Goal: Transaction & Acquisition: Obtain resource

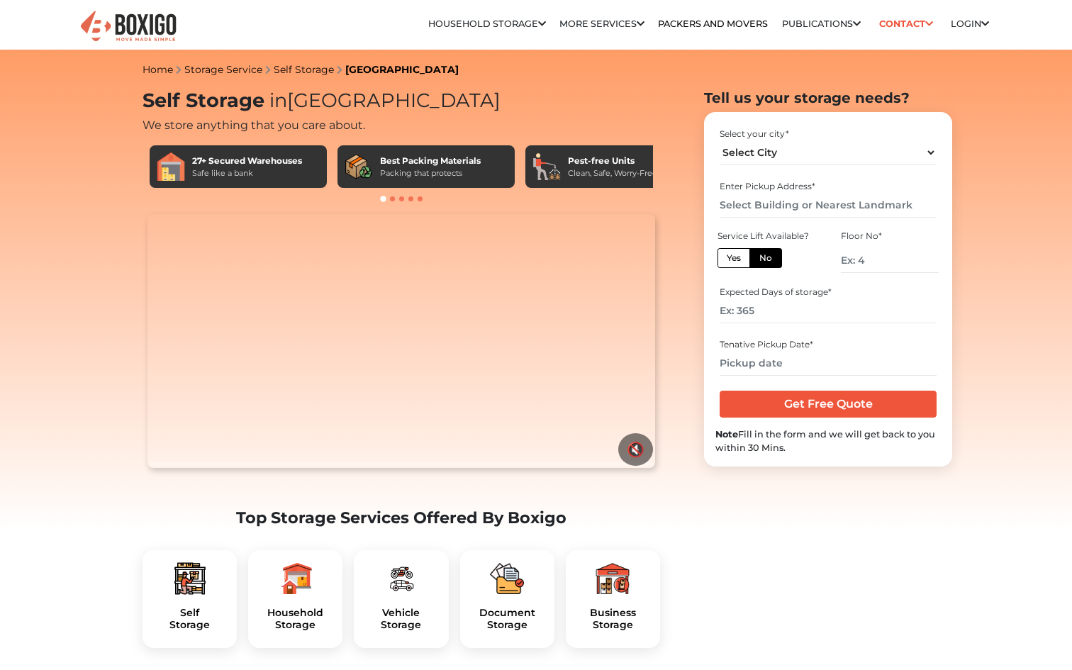
select select "[GEOGRAPHIC_DATA]"
click at [758, 206] on input "text" at bounding box center [827, 205] width 216 height 25
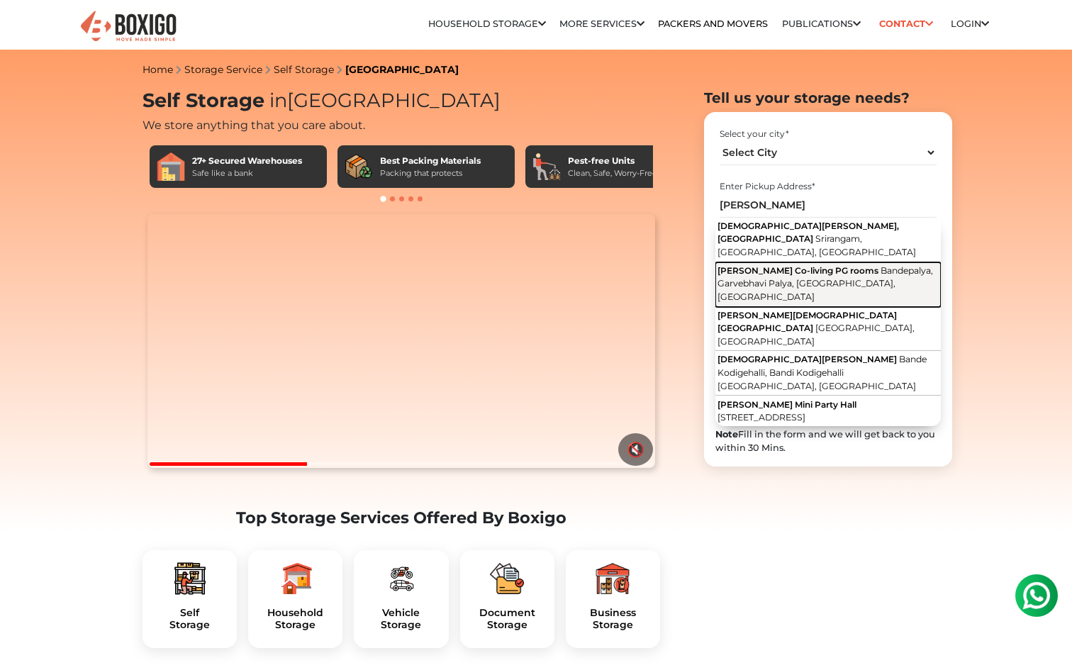
click at [836, 268] on span "Bandepalya, Garvebhavi Palya, [GEOGRAPHIC_DATA], [GEOGRAPHIC_DATA]" at bounding box center [824, 283] width 215 height 37
type input "[GEOGRAPHIC_DATA][PERSON_NAME] Co-living PG rooms, [GEOGRAPHIC_DATA], [GEOGRAPH…"
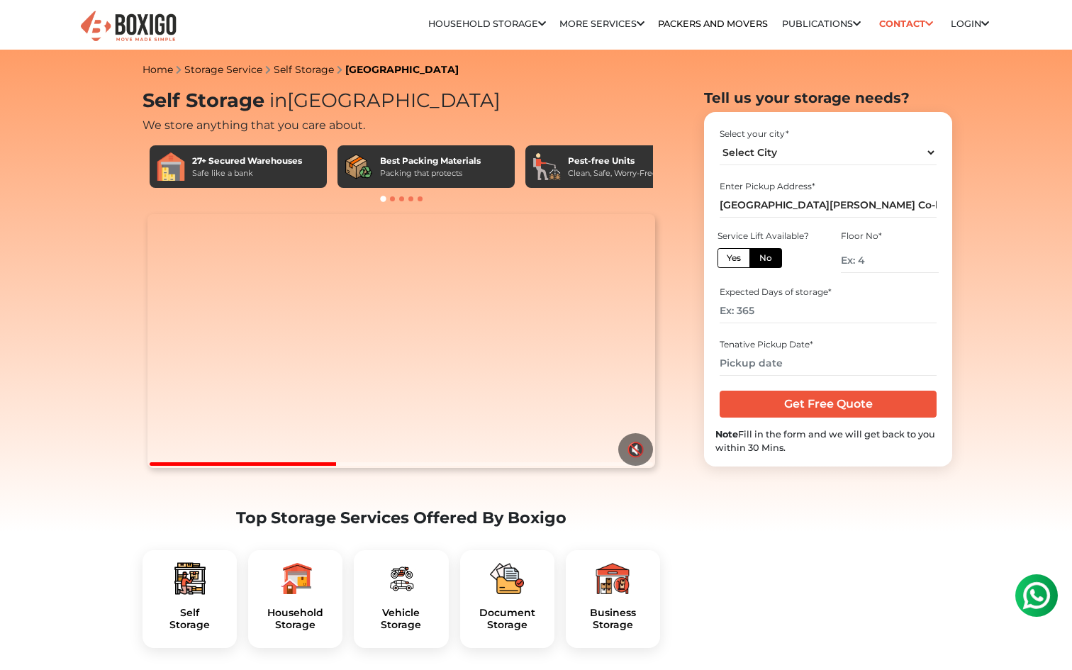
click at [746, 257] on label "Yes" at bounding box center [733, 258] width 33 height 20
click at [736, 257] on input "Yes" at bounding box center [730, 256] width 9 height 9
radio input "true"
click at [761, 315] on input "number" at bounding box center [827, 310] width 216 height 25
type input "30"
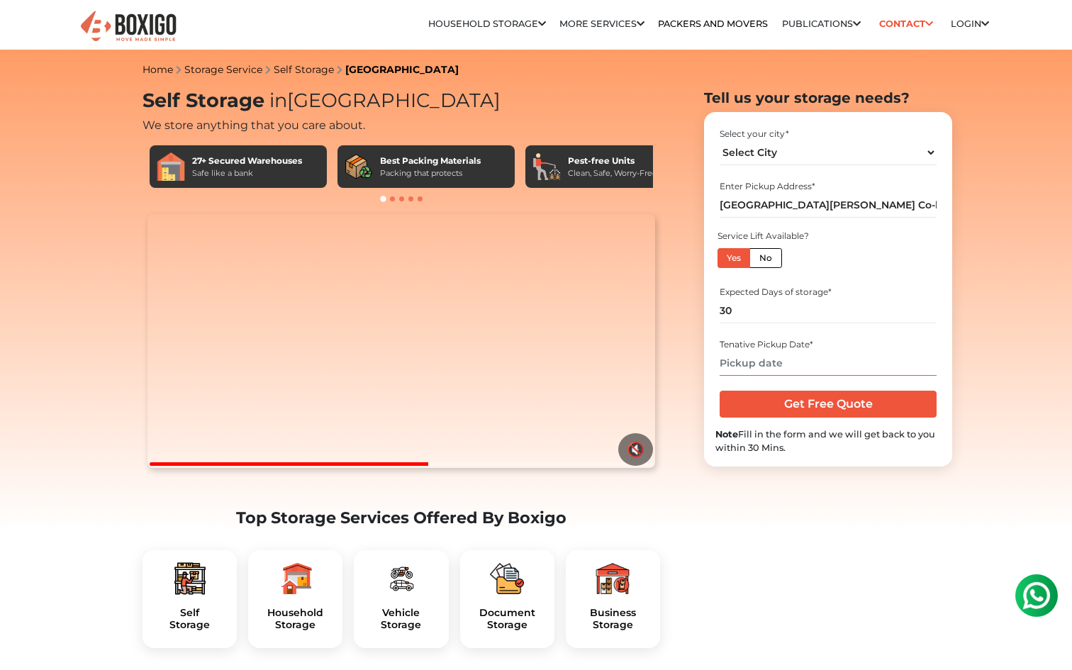
click at [776, 367] on input "text" at bounding box center [827, 363] width 216 height 25
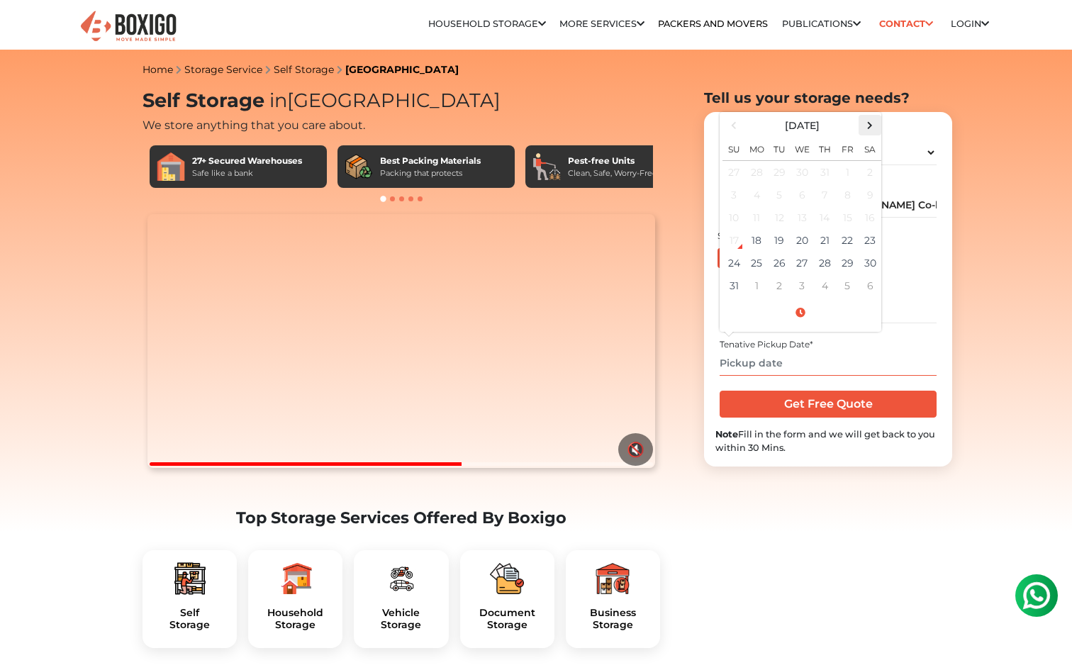
click at [867, 129] on span at bounding box center [869, 125] width 19 height 19
click at [742, 232] on td "21" at bounding box center [733, 240] width 23 height 23
click at [872, 219] on td "20" at bounding box center [869, 217] width 23 height 23
type input "09/20/2025 12:00 AM"
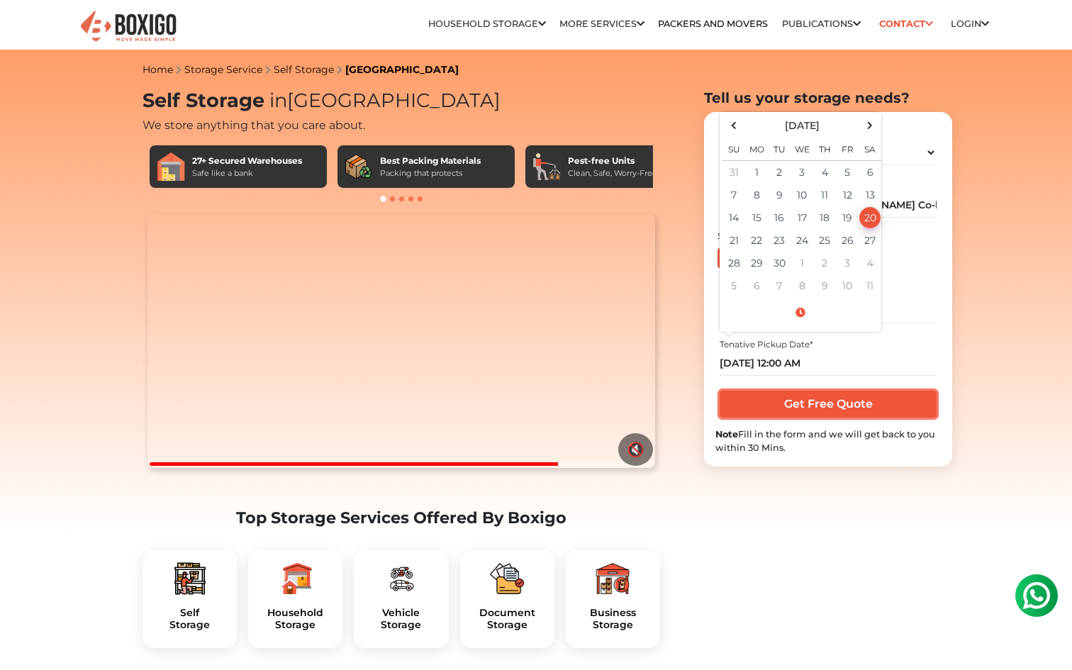
click at [829, 411] on input "Get Free Quote" at bounding box center [827, 403] width 216 height 27
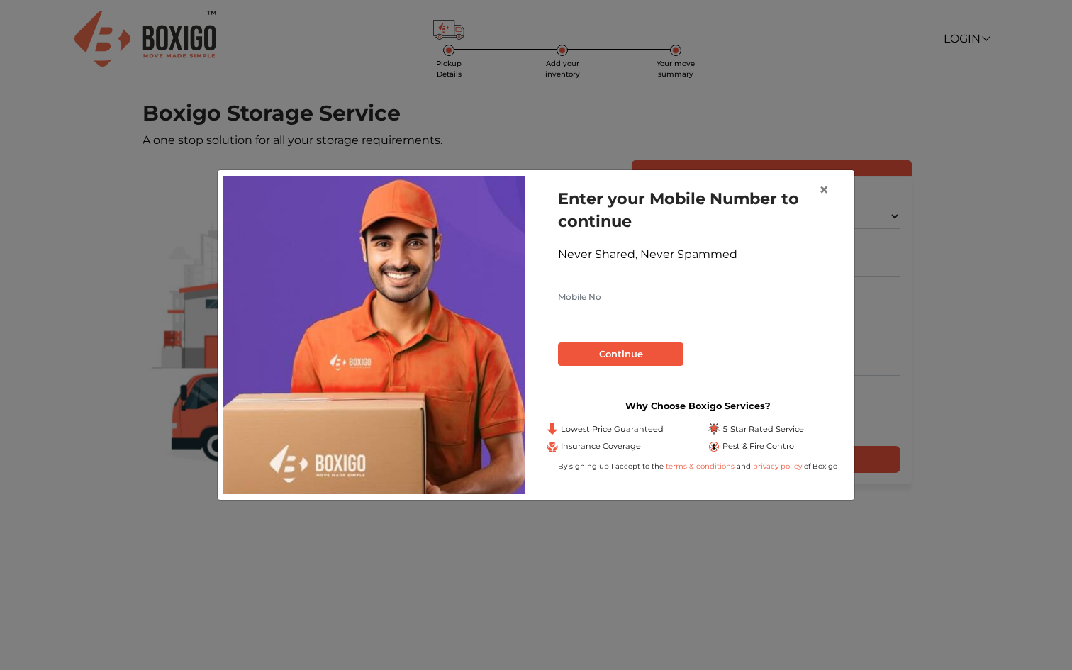
click at [643, 301] on input "text" at bounding box center [697, 297] width 279 height 23
type input "7071891313"
click at [642, 353] on button "Continue" at bounding box center [620, 354] width 125 height 24
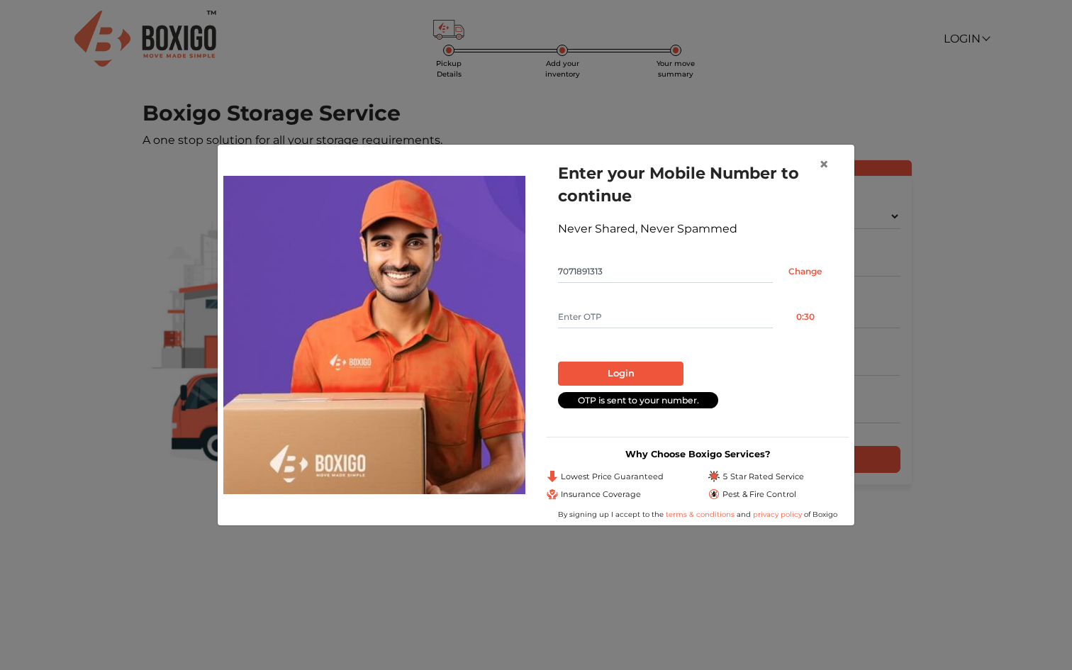
click at [617, 279] on input "7071891313" at bounding box center [665, 271] width 215 height 23
click at [622, 321] on input "text" at bounding box center [665, 316] width 215 height 23
click at [600, 317] on input "text" at bounding box center [665, 316] width 215 height 23
click at [616, 128] on div "× Enter your Mobile Number to continue Never Shared, Never Spammed 7071891313 C…" at bounding box center [536, 335] width 1072 height 670
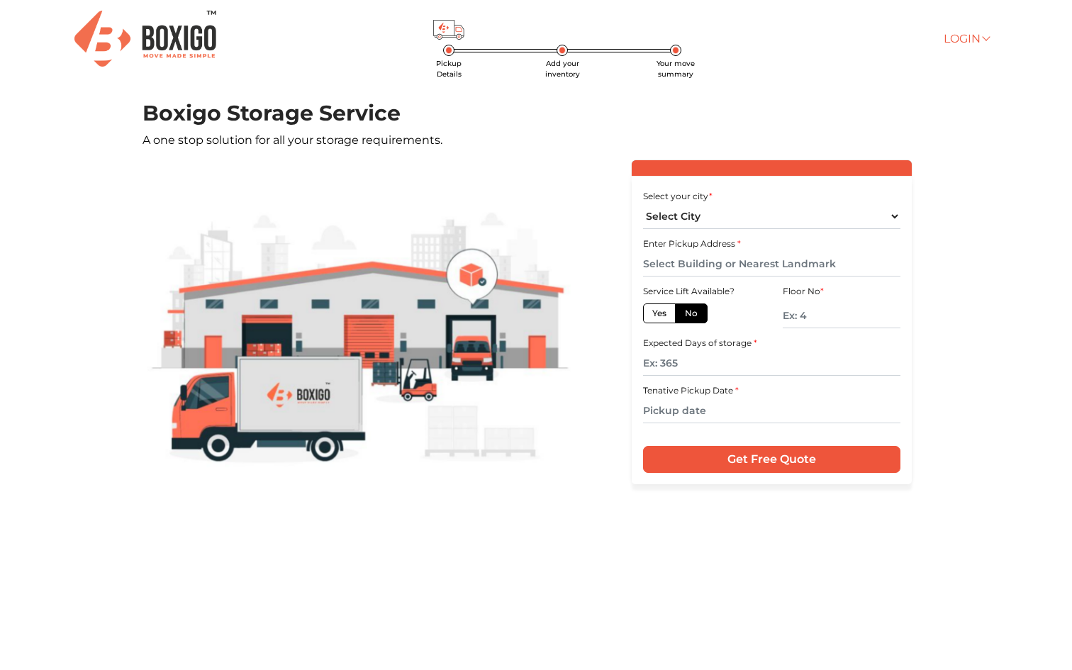
click at [965, 32] on link "Login" at bounding box center [965, 38] width 45 height 13
click at [987, 60] on link "Customer" at bounding box center [999, 60] width 113 height 26
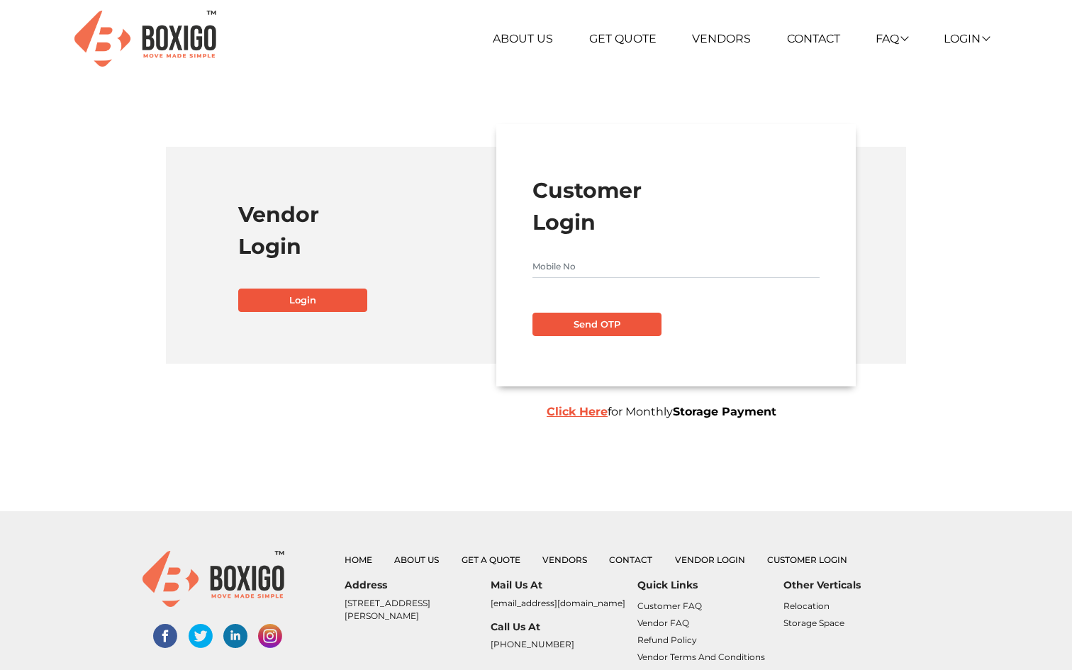
click at [605, 269] on input "text" at bounding box center [675, 266] width 287 height 23
type input "7071891313"
click at [624, 321] on button "Send OTP" at bounding box center [596, 325] width 129 height 24
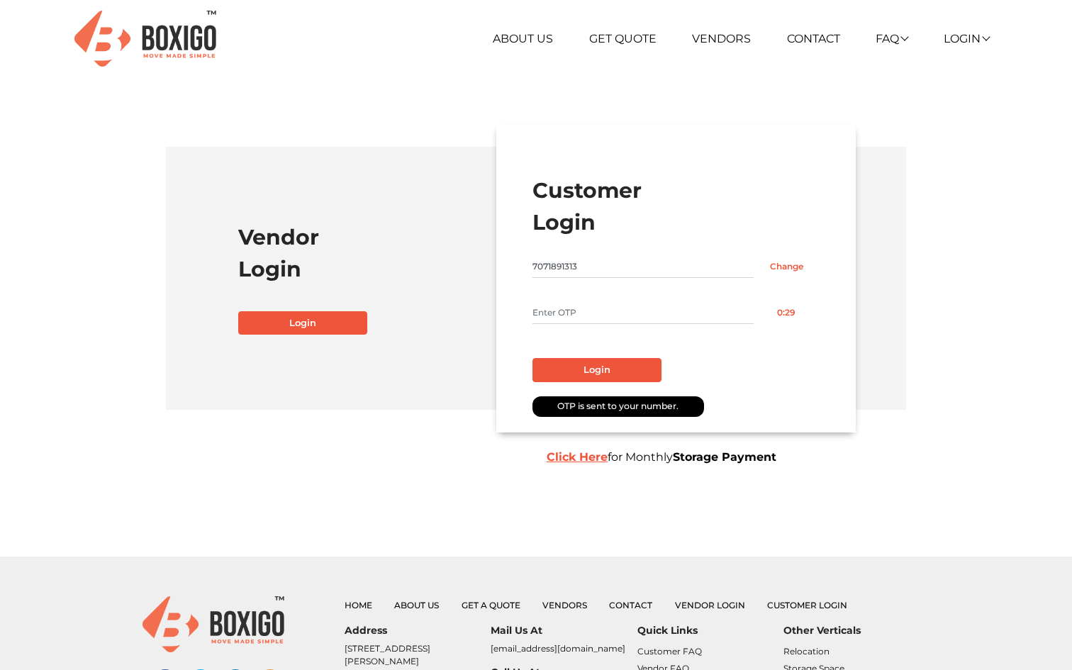
click at [584, 324] on form "Customer Login 7071891313 Change 0:29 Login OTP is sent to your number. Click H…" at bounding box center [675, 278] width 287 height 208
click at [580, 314] on input "text" at bounding box center [642, 312] width 221 height 23
type input "1191"
click at [611, 364] on button "Login" at bounding box center [596, 370] width 129 height 24
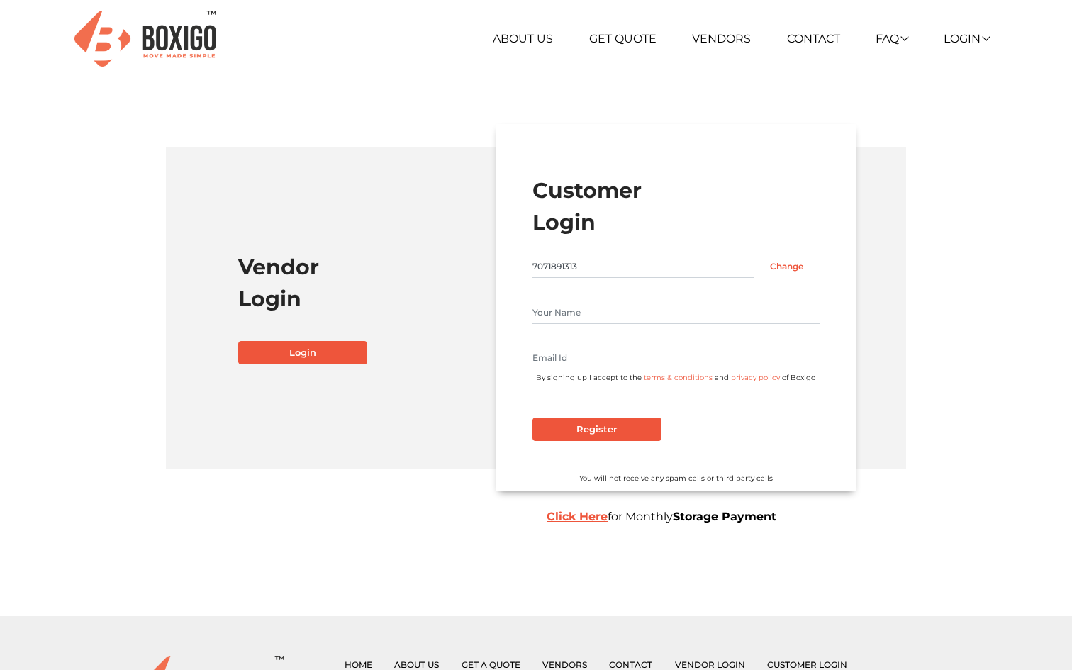
click at [575, 355] on input "text" at bounding box center [675, 358] width 287 height 23
click at [601, 428] on input "Register" at bounding box center [596, 429] width 129 height 24
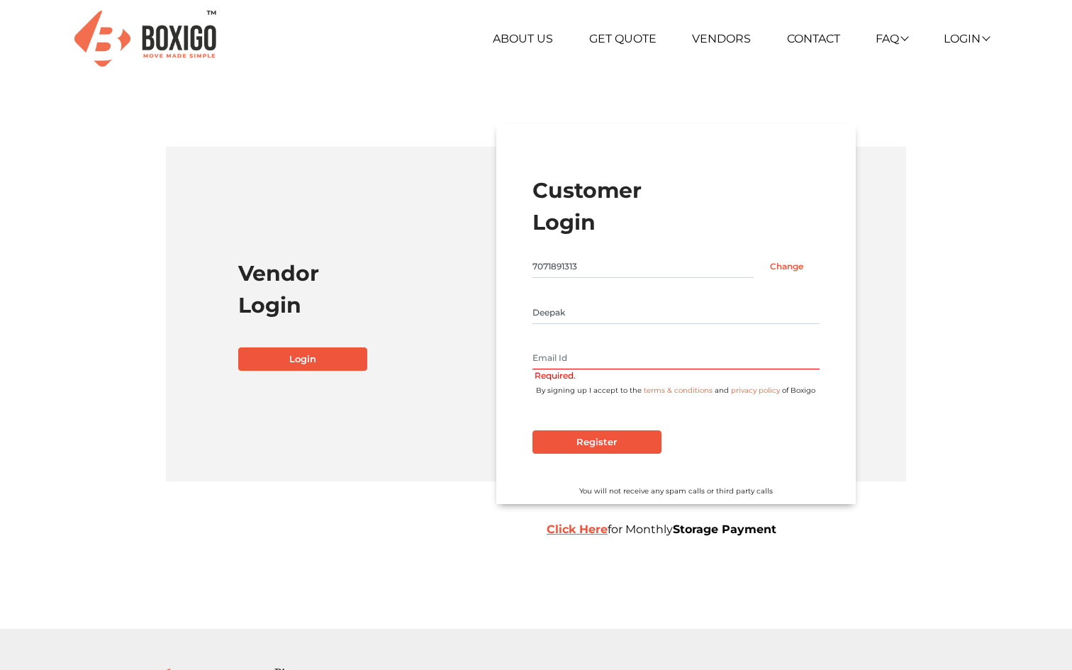
type input "Deepak"
click at [554, 338] on div "Deepak Required. By signing up I accept to the terms & conditions and privacy p…" at bounding box center [675, 348] width 287 height 94
click at [551, 369] on span "Required." at bounding box center [676, 375] width 285 height 13
click at [551, 356] on input "text" at bounding box center [675, 358] width 287 height 23
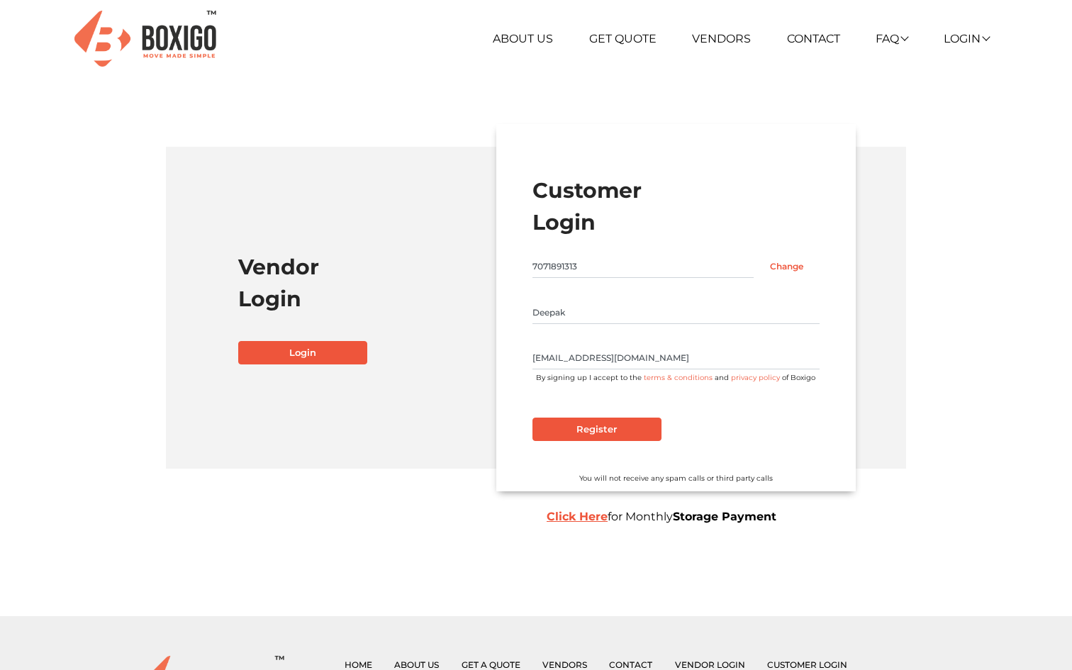
type input "Deepakjangra605@gmail.com"
click at [583, 442] on div "Customer Login 7071891313 Change Deepak Deepakjangra605@gmail.com By signing up…" at bounding box center [675, 307] width 359 height 367
click at [592, 431] on input "Register" at bounding box center [596, 429] width 129 height 24
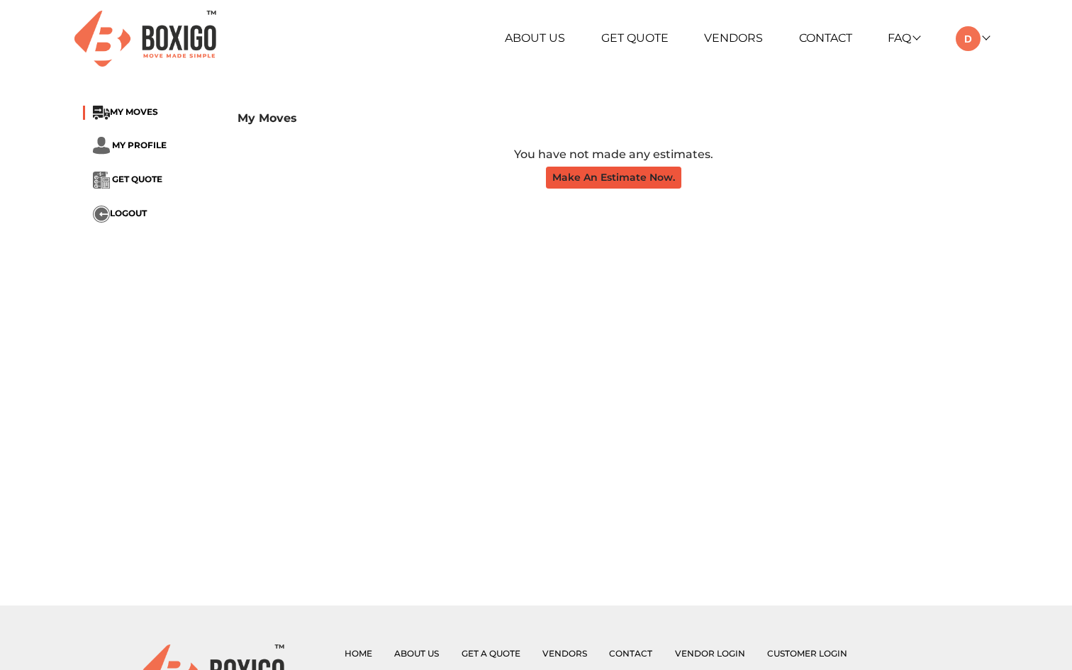
click at [609, 181] on button "Make An Estimate Now." at bounding box center [613, 178] width 135 height 22
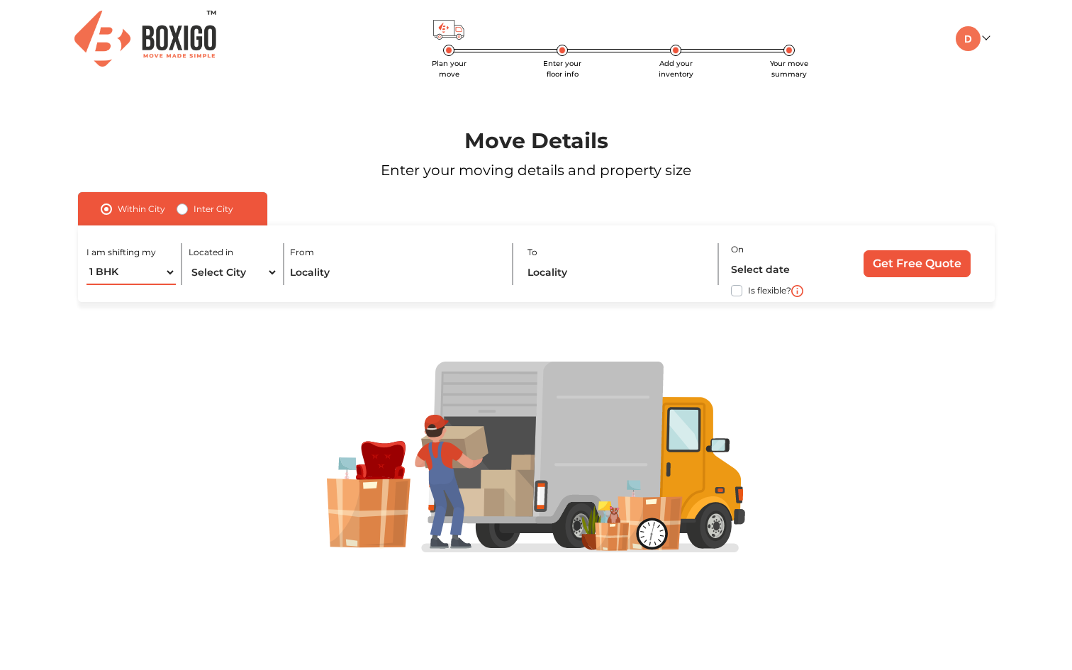
click at [139, 274] on select "1 BHK 2 BHK 3 BHK 3 + BHK FEW ITEMS" at bounding box center [130, 272] width 89 height 25
select select "FEW ITEMS"
click at [86, 260] on select "1 BHK 2 BHK 3 BHK 3 + BHK FEW ITEMS" at bounding box center [130, 272] width 89 height 25
click at [215, 269] on select "Select City Bangalore Bengaluru Bhopal Bhubaneswar Chennai Coimbatore Cuttack D…" at bounding box center [233, 272] width 89 height 25
select select "[GEOGRAPHIC_DATA]"
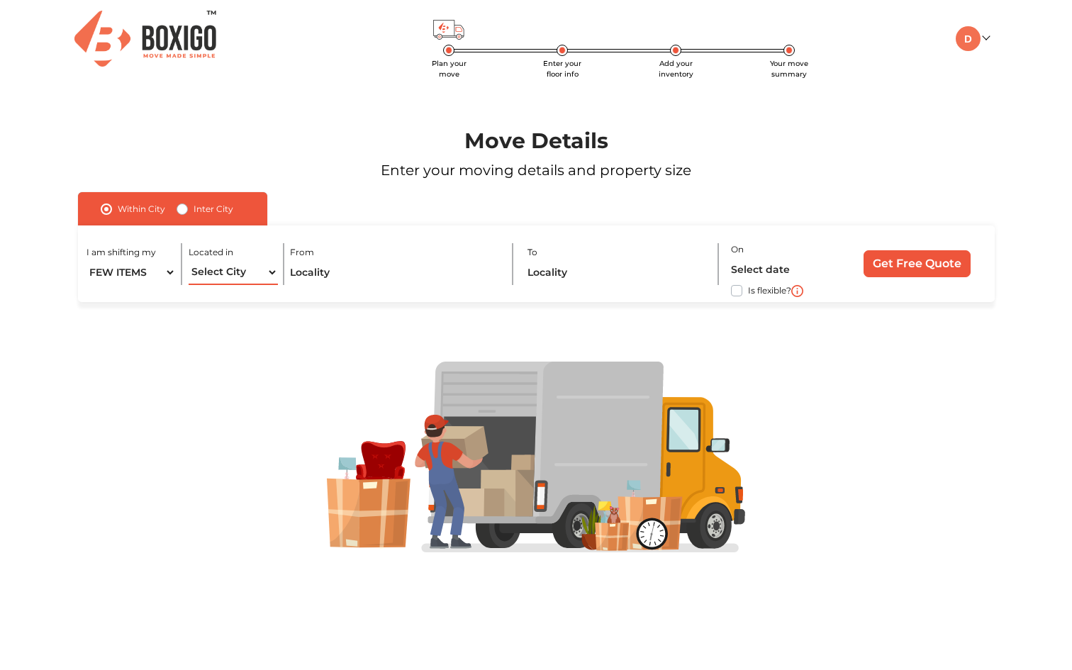
click at [189, 260] on select "Select City Bangalore Bengaluru Bhopal Bhubaneswar Chennai Coimbatore Cuttack D…" at bounding box center [233, 272] width 89 height 25
click at [293, 279] on input "text" at bounding box center [395, 272] width 210 height 25
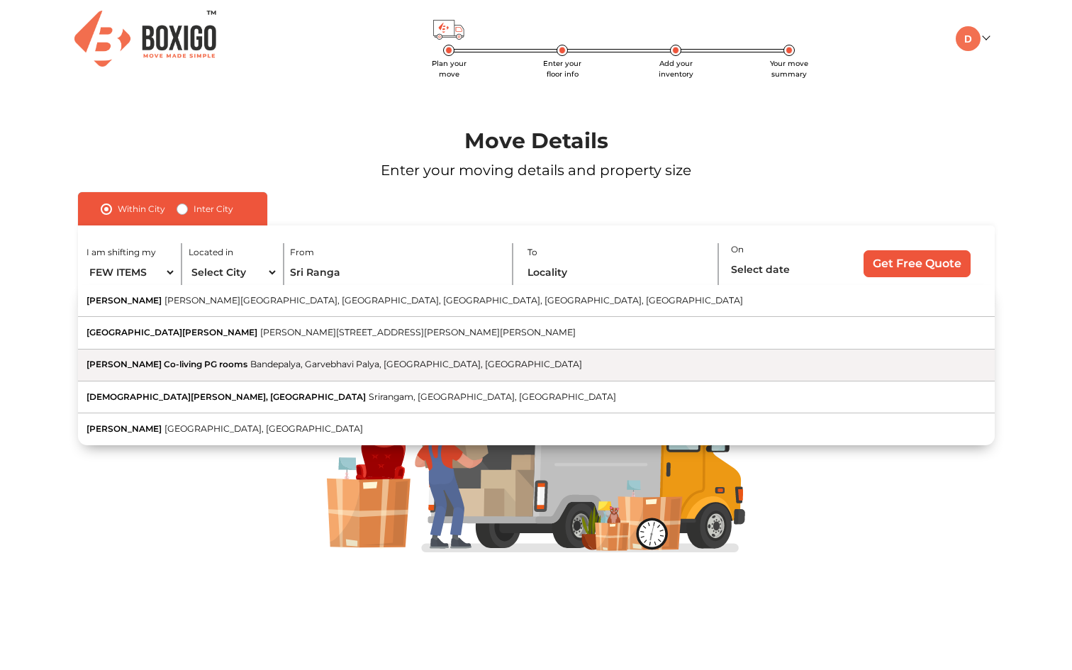
click at [317, 369] on span "Bandepalya, Garvebhavi Palya, [GEOGRAPHIC_DATA], [GEOGRAPHIC_DATA]" at bounding box center [416, 364] width 332 height 11
type input "[GEOGRAPHIC_DATA][PERSON_NAME] Co-living PG rooms, [GEOGRAPHIC_DATA], [GEOGRAPH…"
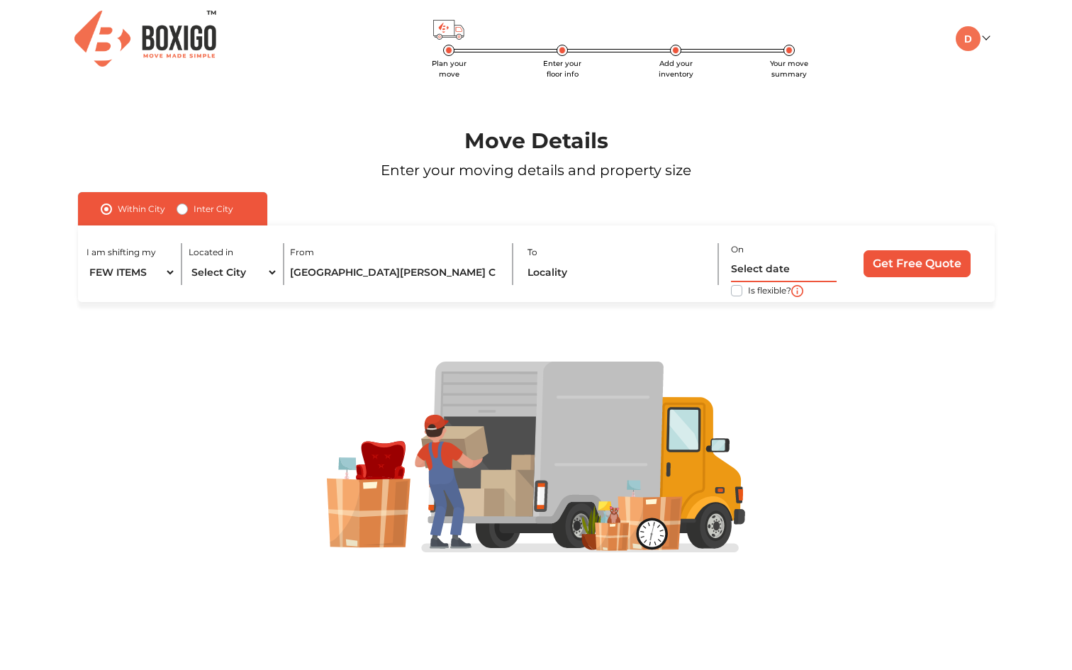
click at [790, 257] on input "text" at bounding box center [784, 269] width 106 height 25
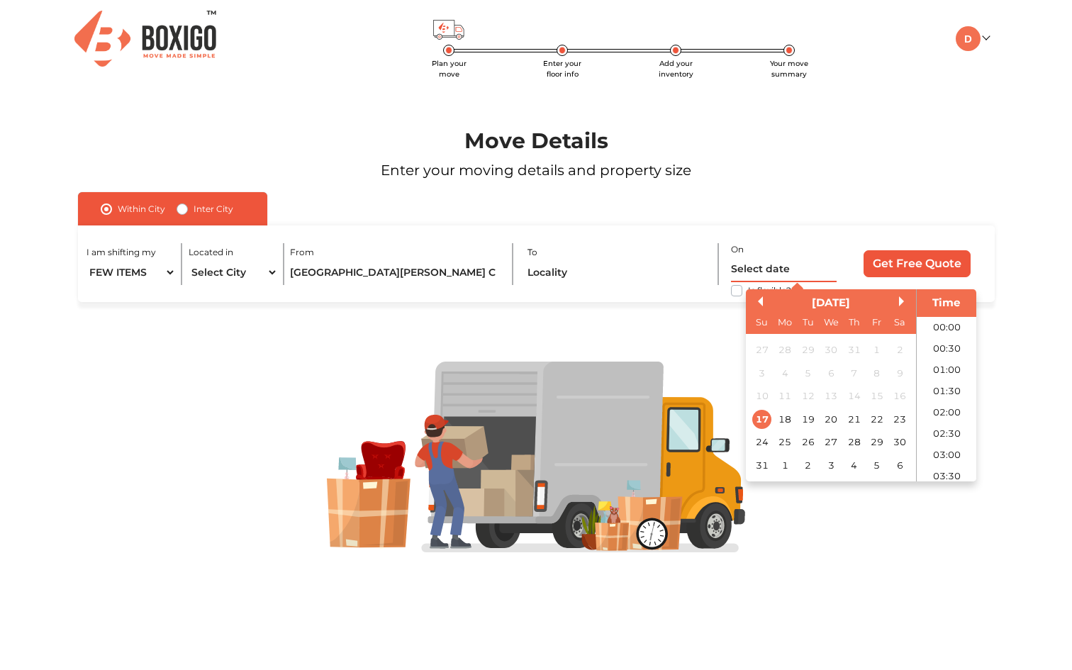
scroll to position [715, 0]
click at [887, 301] on div "[DATE]" at bounding box center [831, 303] width 170 height 16
click at [899, 303] on button "Next Month" at bounding box center [904, 301] width 10 height 10
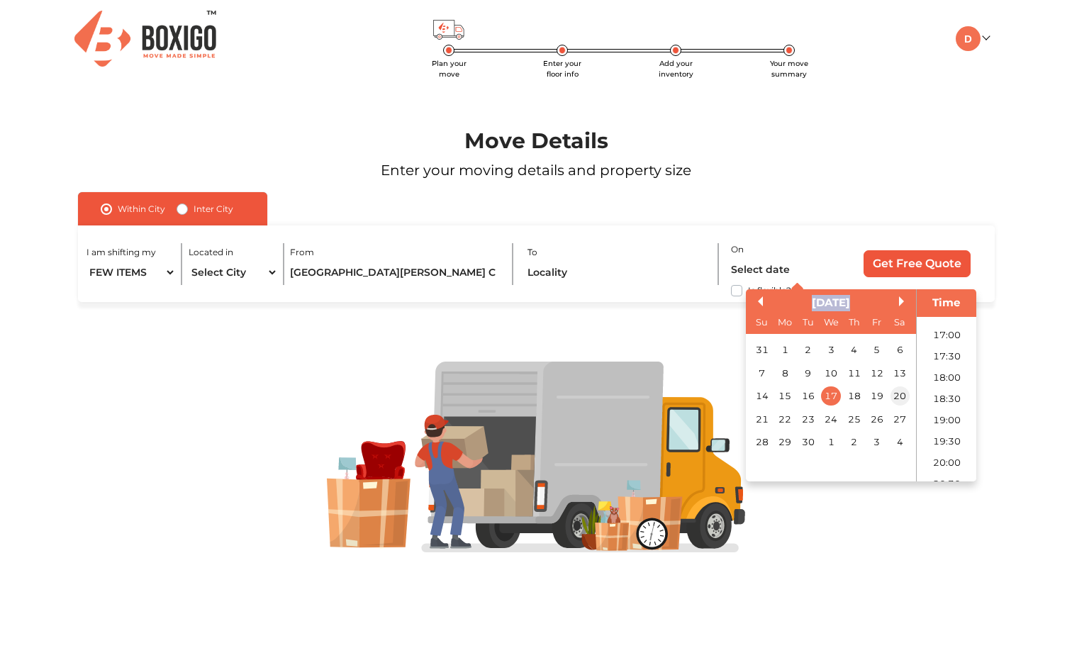
click at [889, 395] on div "20" at bounding box center [898, 395] width 19 height 19
type input "20/09/2025 12:00 AM"
click at [925, 270] on input "Get Free Quote" at bounding box center [916, 263] width 107 height 27
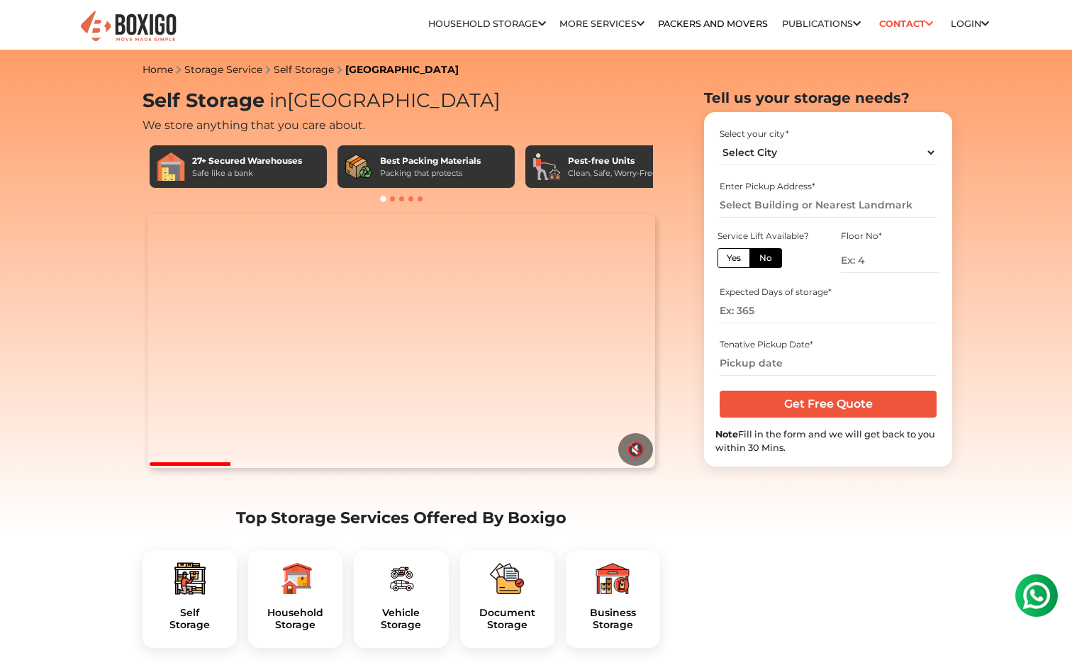
click at [274, 160] on div "27+ Secured Warehouses" at bounding box center [247, 160] width 110 height 13
click at [191, 169] on div "27+ Secured Warehouses Safe like a bank" at bounding box center [238, 166] width 177 height 43
click at [168, 173] on img at bounding box center [171, 166] width 28 height 28
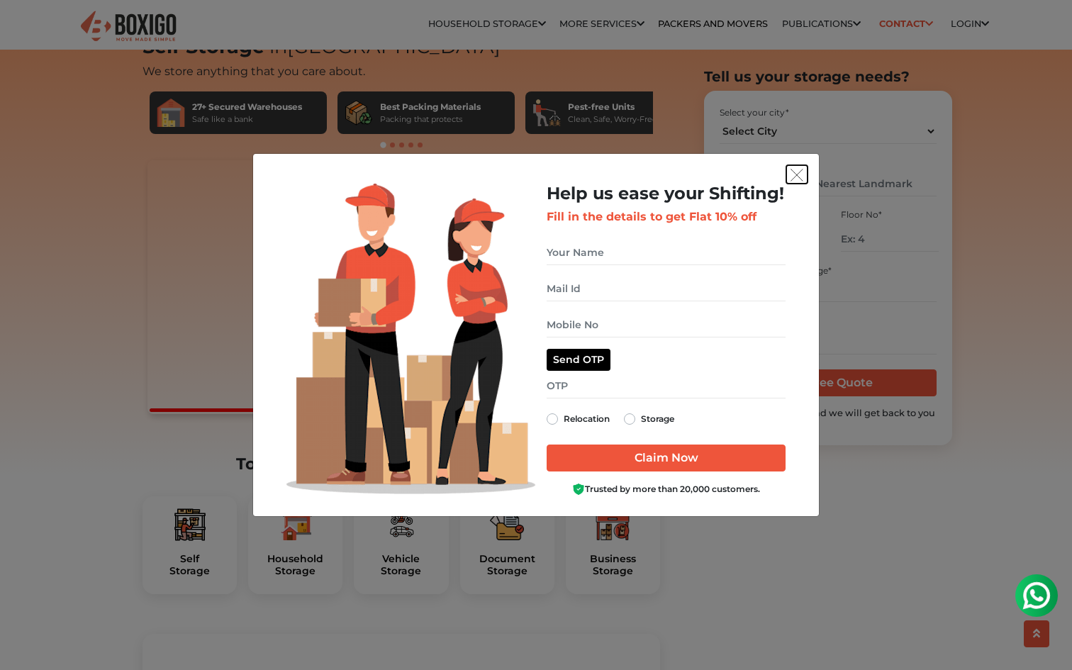
click at [788, 176] on button "get free quote dialog" at bounding box center [796, 174] width 21 height 18
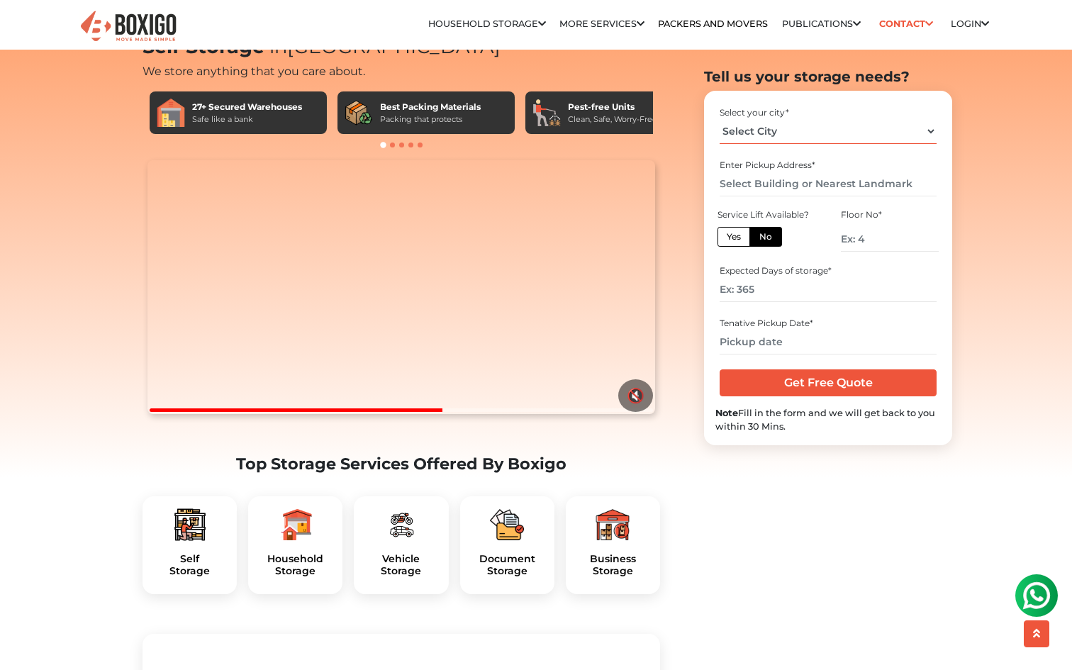
click at [758, 126] on select "Select City [GEOGRAPHIC_DATA] [GEOGRAPHIC_DATA] [GEOGRAPHIC_DATA] [GEOGRAPHIC_D…" at bounding box center [827, 131] width 216 height 25
select select "[GEOGRAPHIC_DATA]"
click at [719, 119] on select "Select City [GEOGRAPHIC_DATA] [GEOGRAPHIC_DATA] [GEOGRAPHIC_DATA] [GEOGRAPHIC_D…" at bounding box center [827, 131] width 216 height 25
click at [763, 182] on input "text" at bounding box center [827, 184] width 216 height 25
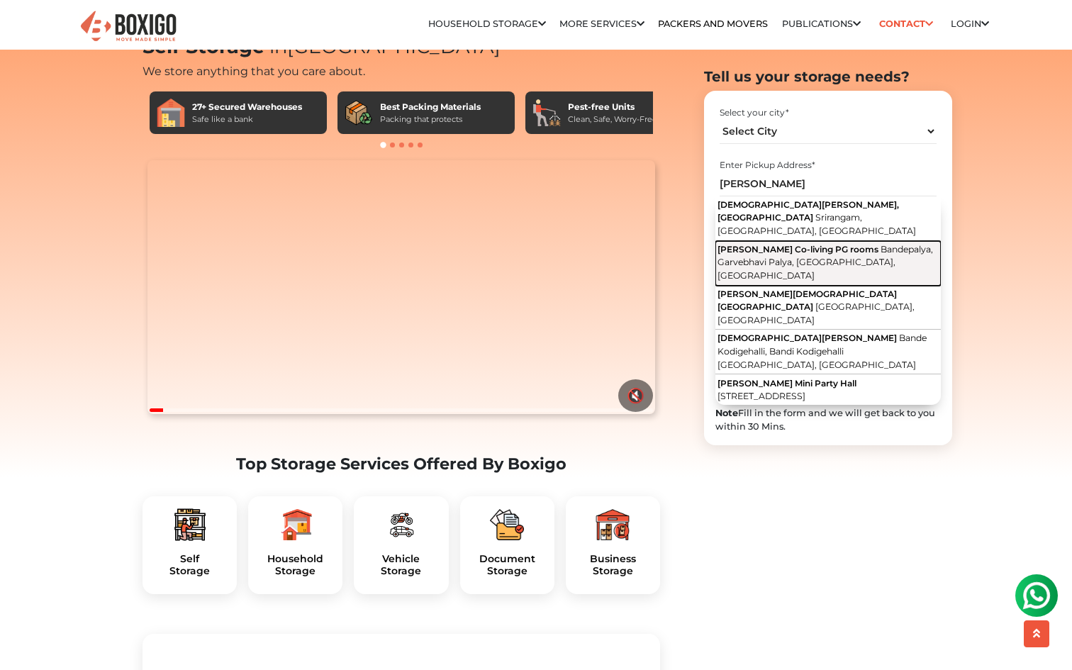
click at [889, 247] on span "Bandepalya, Garvebhavi Palya, [GEOGRAPHIC_DATA], [GEOGRAPHIC_DATA]" at bounding box center [824, 262] width 215 height 37
type input "[GEOGRAPHIC_DATA][PERSON_NAME] Co-living PG rooms, [GEOGRAPHIC_DATA], [GEOGRAPH…"
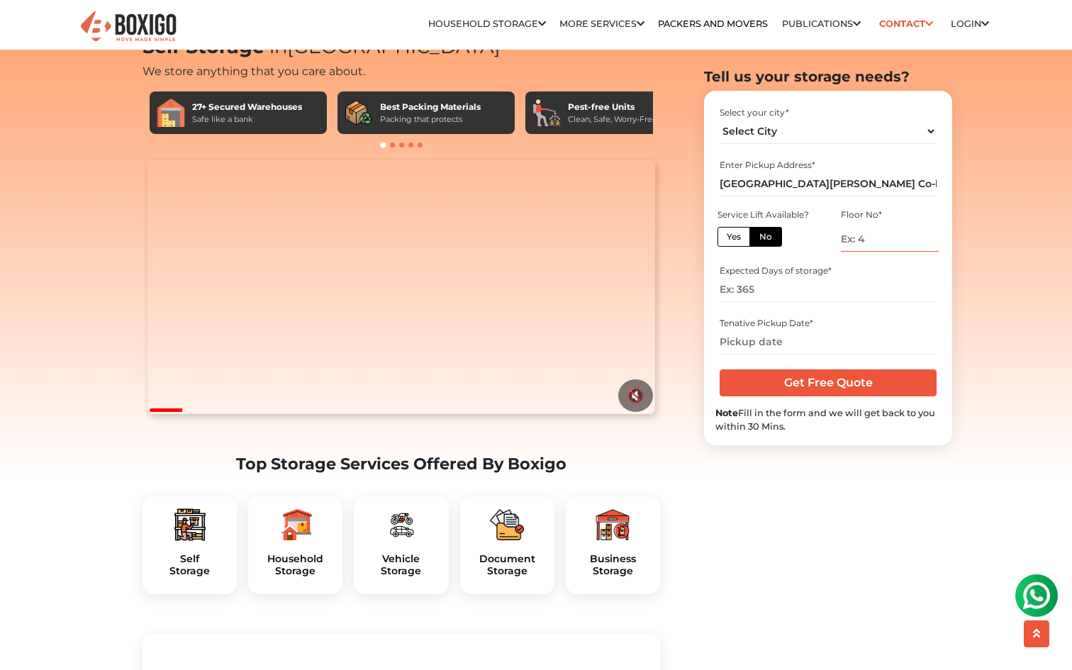
click at [877, 242] on input "number" at bounding box center [890, 239] width 98 height 25
type input "4"
click at [722, 232] on label "Yes" at bounding box center [733, 237] width 33 height 20
click at [726, 232] on input "Yes" at bounding box center [730, 234] width 9 height 9
radio input "true"
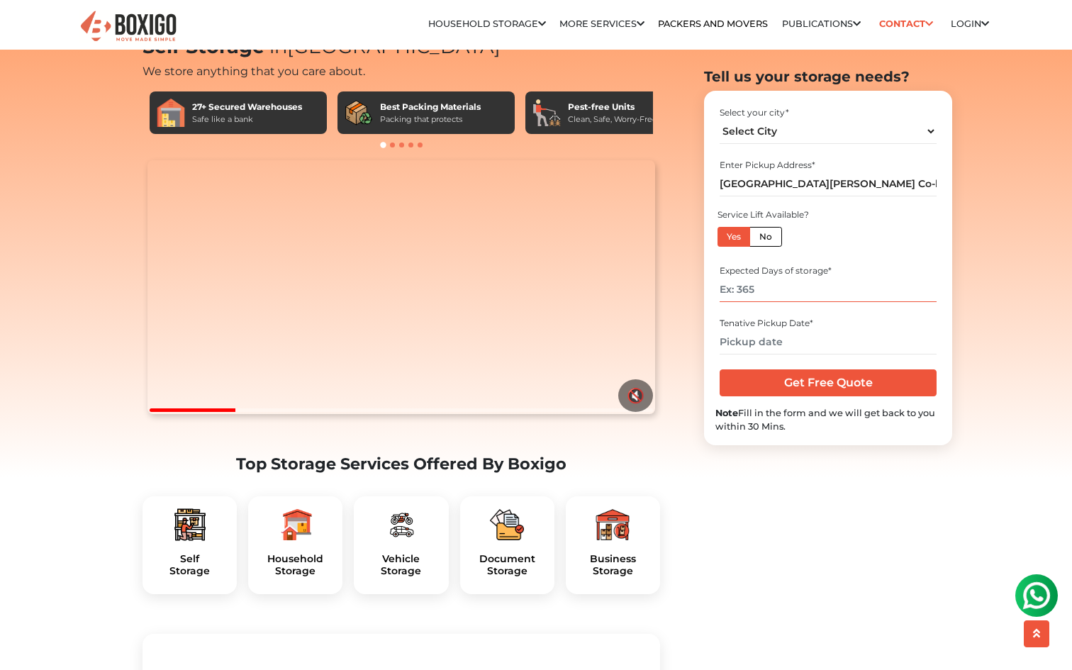
click at [749, 283] on input "number" at bounding box center [827, 290] width 216 height 25
type input "30"
click at [749, 342] on input "text" at bounding box center [827, 342] width 216 height 25
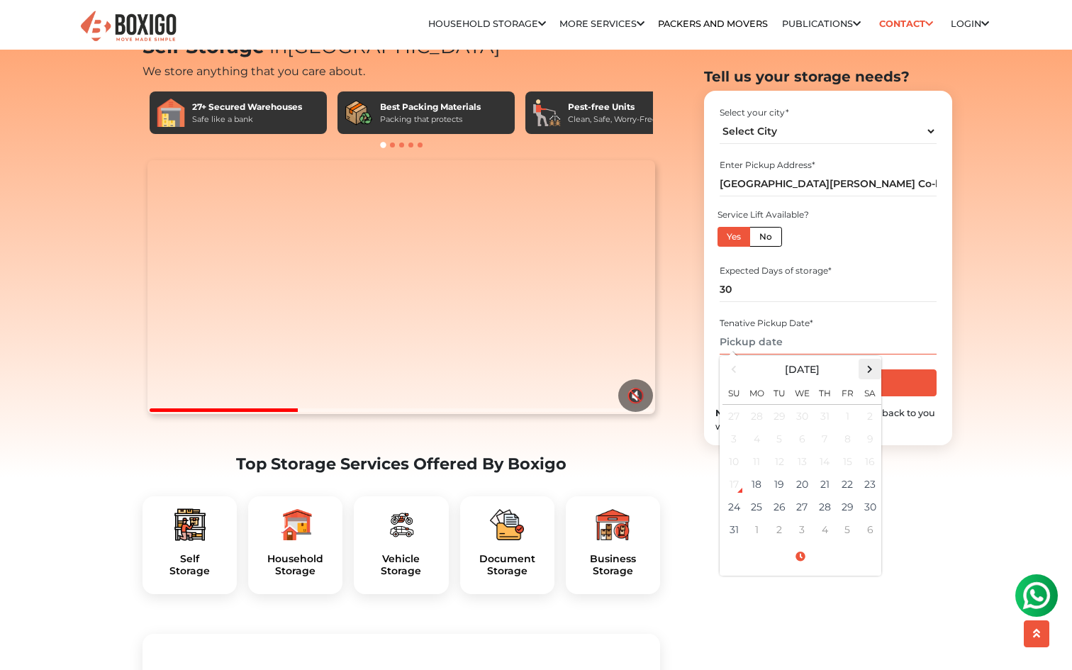
click at [872, 369] on span at bounding box center [869, 368] width 19 height 19
click at [734, 485] on td "21" at bounding box center [733, 484] width 23 height 23
type input "[DATE] 12:00 AM"
click at [904, 386] on input "Get Free Quote" at bounding box center [827, 382] width 216 height 27
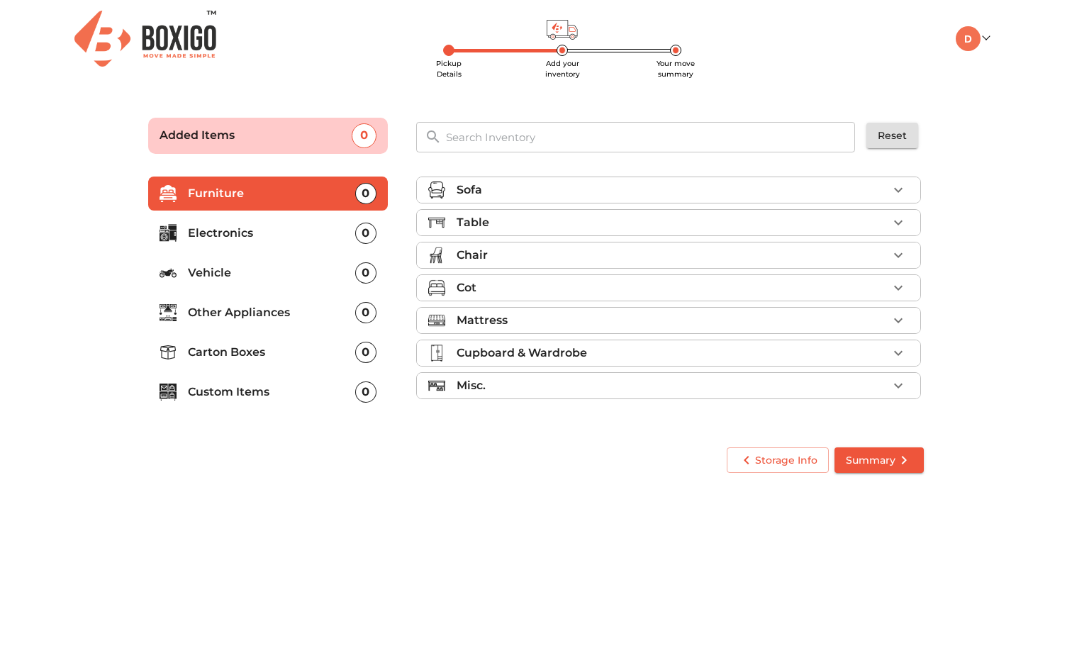
click at [269, 400] on li "Custom Items 0" at bounding box center [268, 392] width 240 height 34
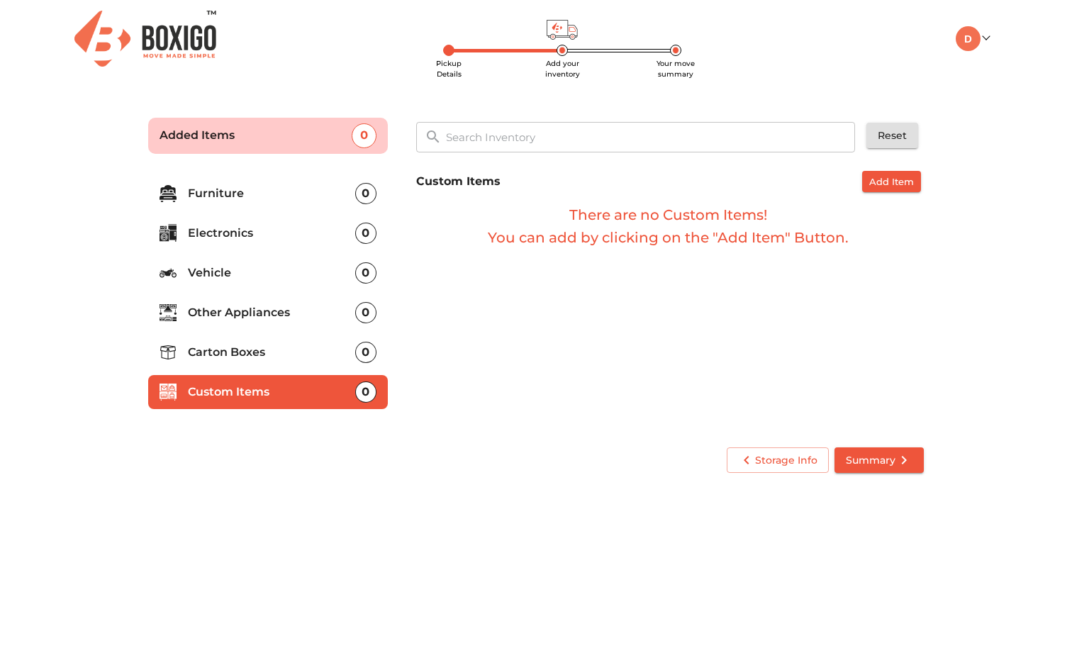
click at [265, 356] on p "Carton Boxes" at bounding box center [271, 352] width 167 height 17
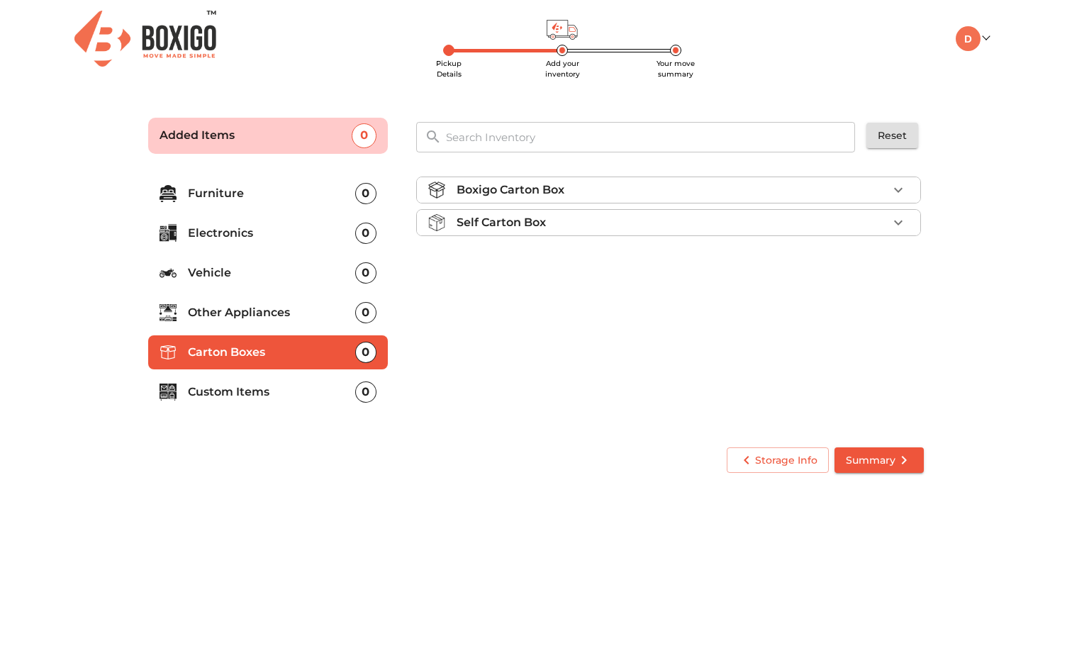
click at [780, 190] on div "Boxigo Carton Box" at bounding box center [671, 189] width 431 height 17
click at [796, 255] on div "Self Carton Box" at bounding box center [671, 262] width 431 height 17
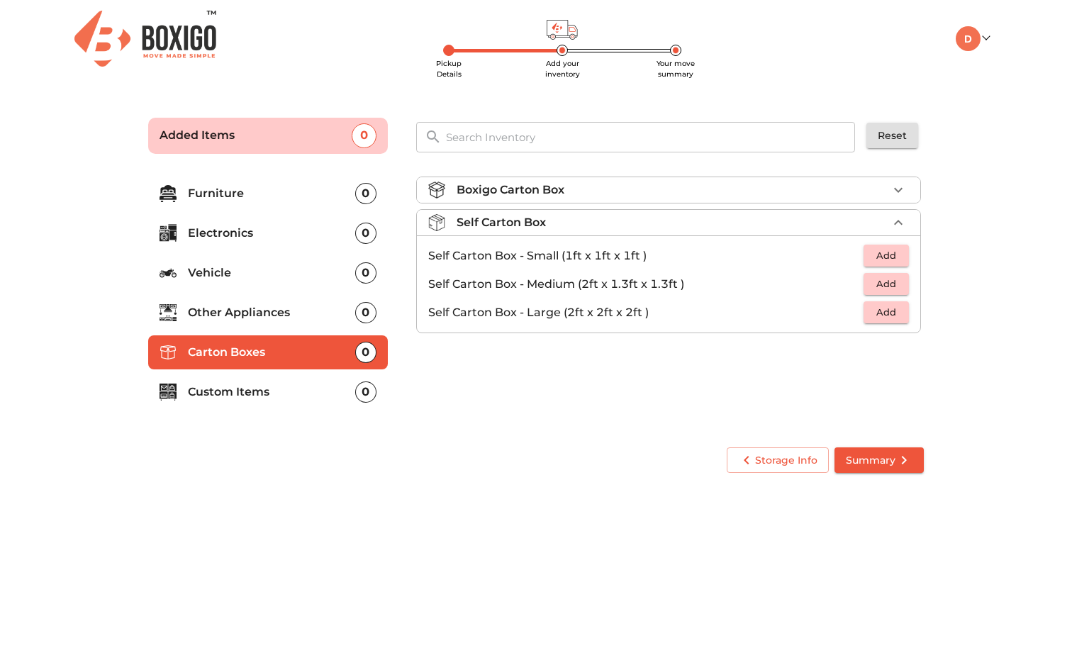
click at [734, 177] on li "Boxigo Carton Box" at bounding box center [668, 190] width 503 height 26
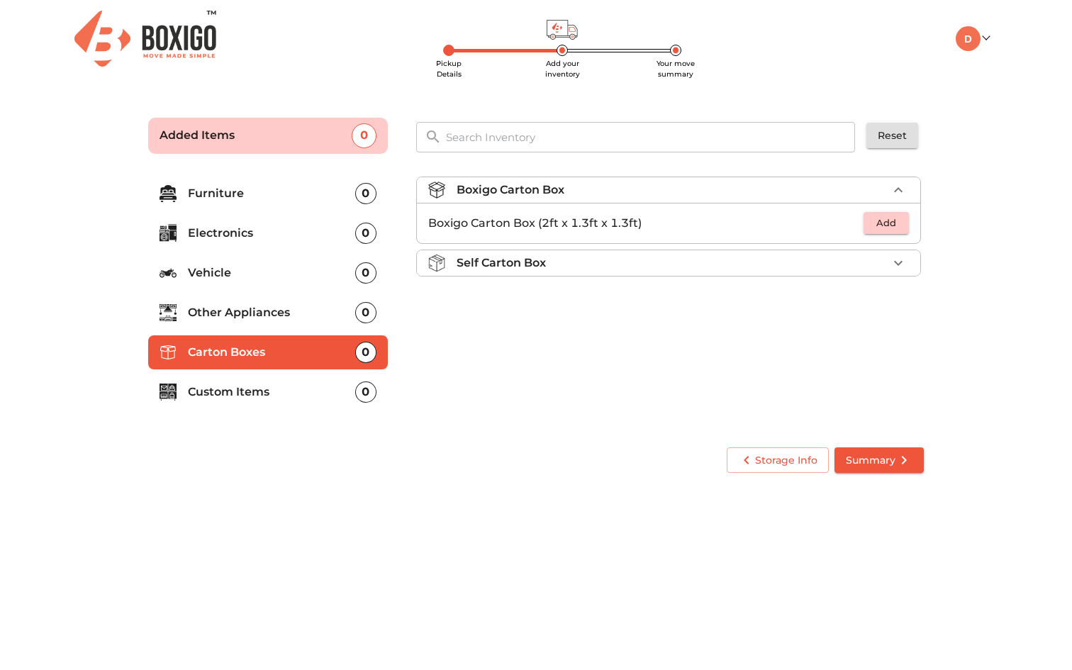
click at [901, 230] on span "Add" at bounding box center [885, 223] width 31 height 16
click at [894, 456] on span "Summary" at bounding box center [878, 460] width 67 height 18
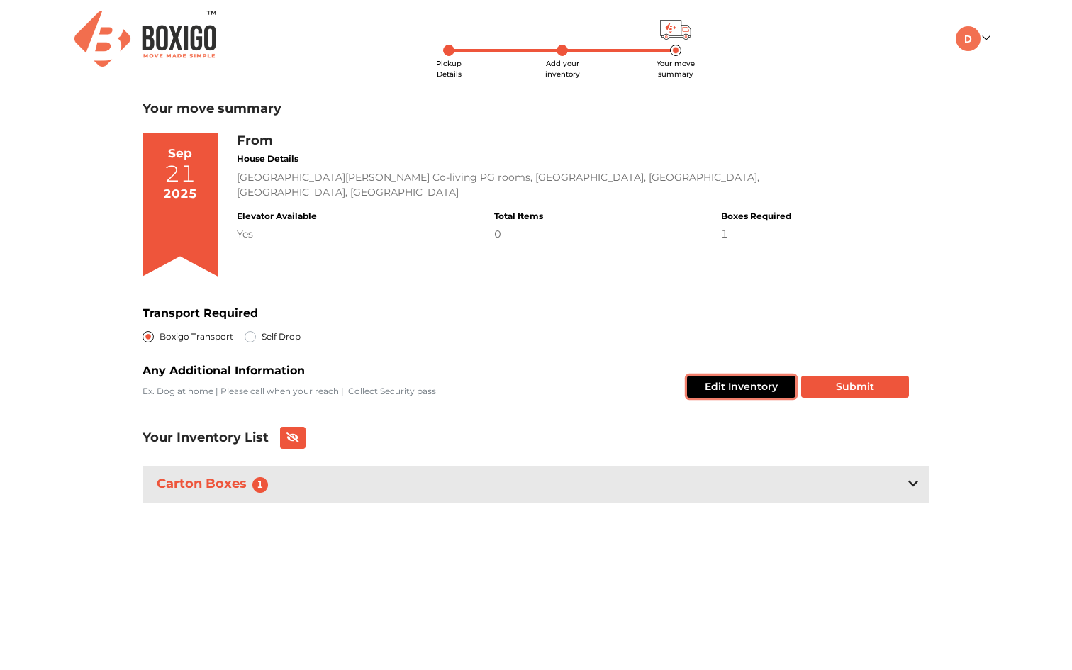
click at [742, 386] on button "Edit Inventory" at bounding box center [741, 387] width 108 height 22
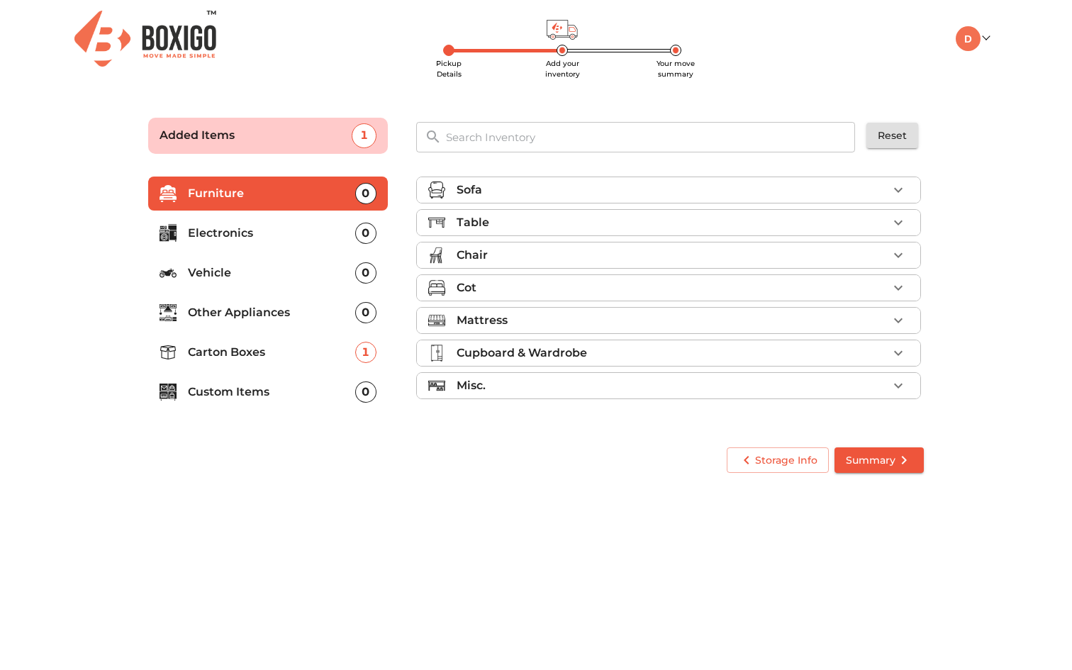
click at [278, 353] on p "Carton Boxes" at bounding box center [271, 352] width 167 height 17
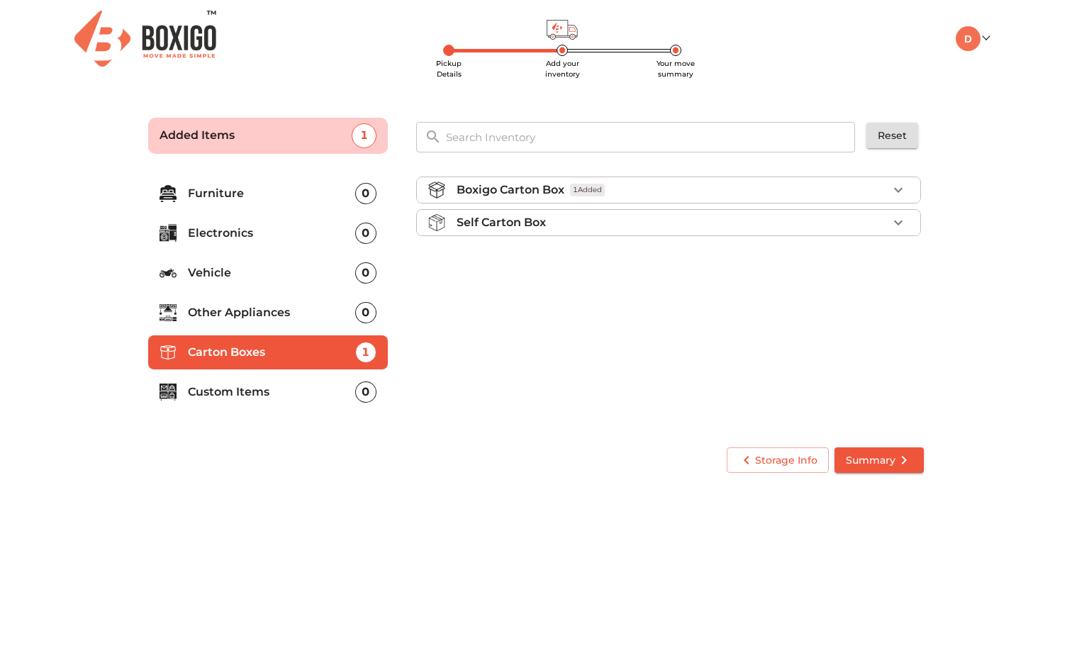
click at [793, 193] on div "Boxigo Carton Box 1 Added" at bounding box center [671, 189] width 431 height 17
click at [906, 223] on icon "button" at bounding box center [897, 223] width 17 height 17
click at [900, 450] on button "Summary" at bounding box center [878, 460] width 89 height 26
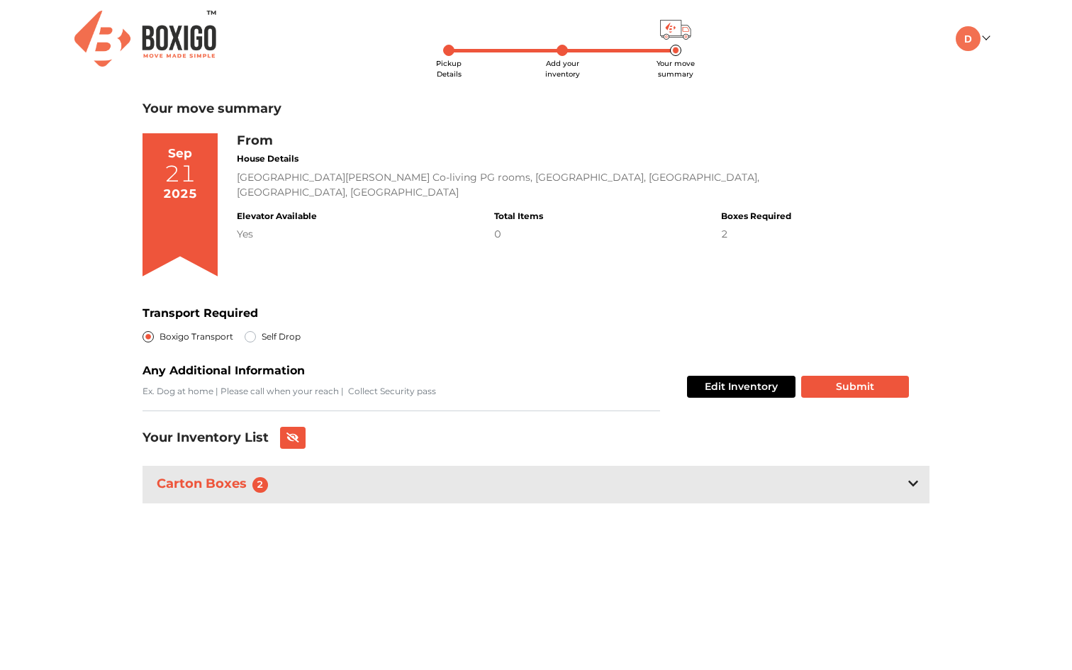
click at [911, 482] on icon at bounding box center [913, 483] width 10 height 11
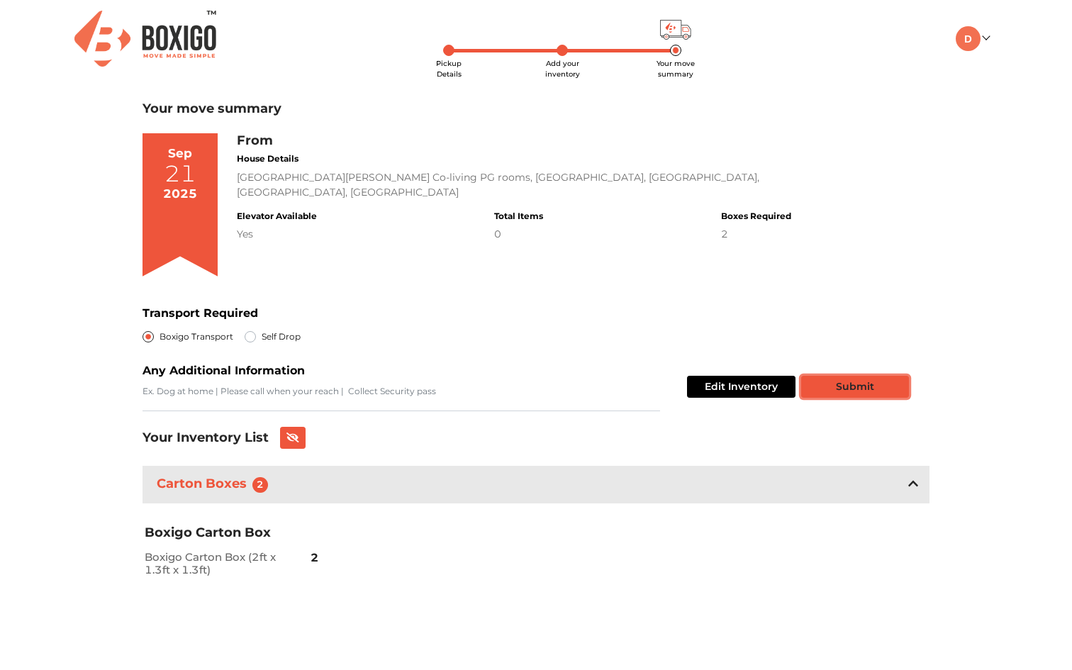
click at [879, 393] on button "Submit" at bounding box center [855, 387] width 108 height 22
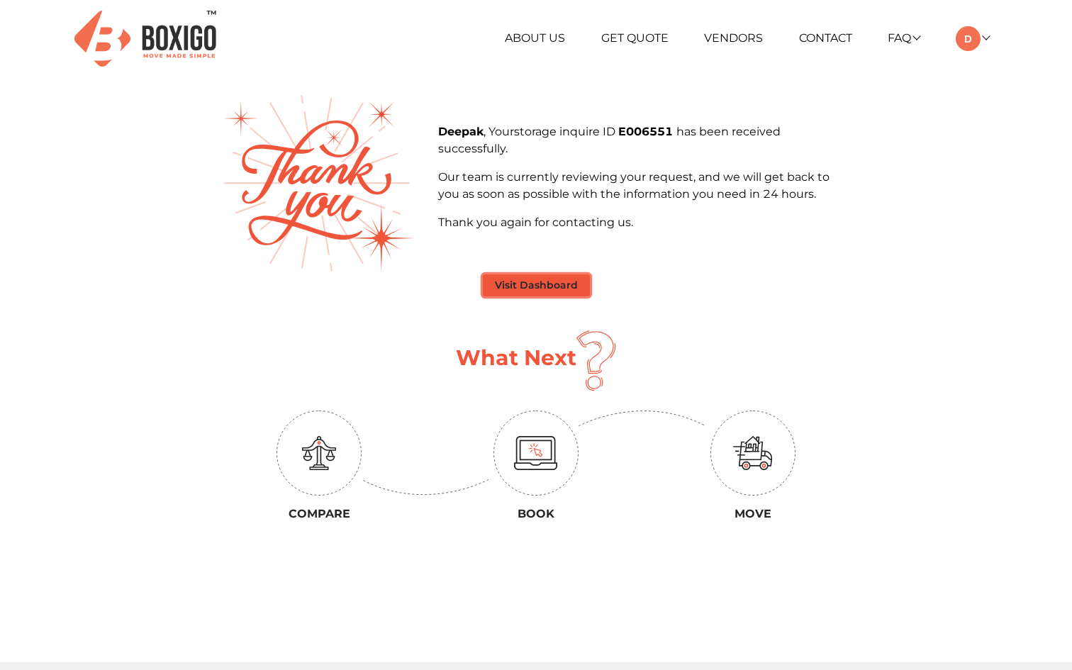
click at [542, 295] on button "Visit Dashboard" at bounding box center [536, 285] width 107 height 22
